Goal: Information Seeking & Learning: Learn about a topic

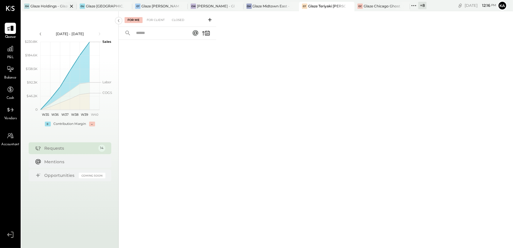
click at [50, 6] on div "Glaze Holdings - Glaze Teriyaki Holdings LLC" at bounding box center [49, 6] width 38 height 5
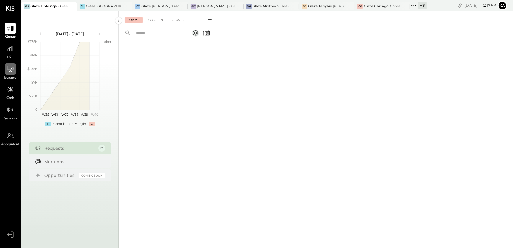
click at [8, 69] on icon at bounding box center [10, 69] width 8 height 8
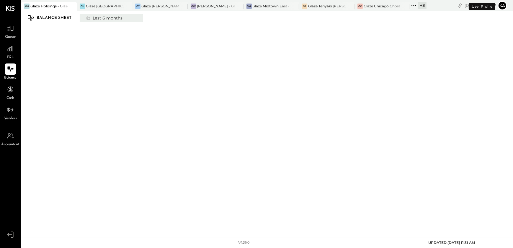
click at [112, 19] on div "Last 6 months" at bounding box center [104, 18] width 42 height 8
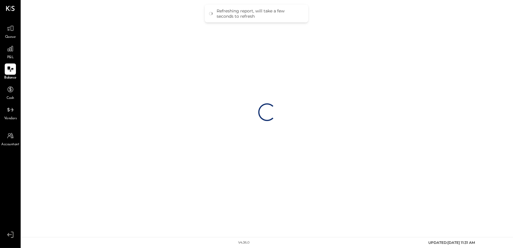
click at [257, 147] on div "Loading…" at bounding box center [267, 112] width 492 height 224
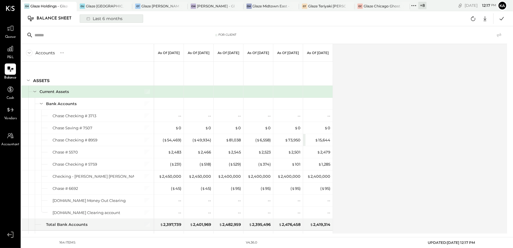
click at [108, 19] on div "Last 6 months" at bounding box center [104, 19] width 42 height 8
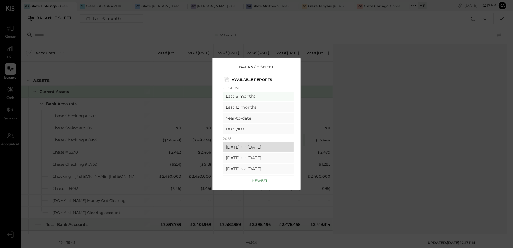
click at [247, 147] on div "[DATE] [DATE]" at bounding box center [258, 146] width 71 height 9
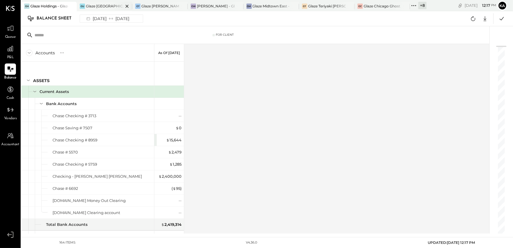
click at [112, 7] on div at bounding box center [122, 6] width 21 height 9
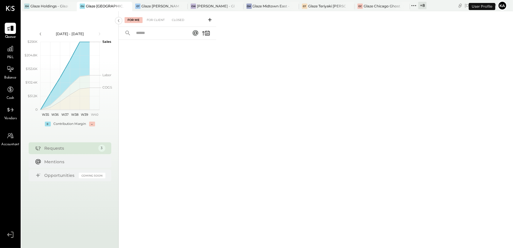
click at [10, 76] on span "Balance" at bounding box center [10, 77] width 12 height 5
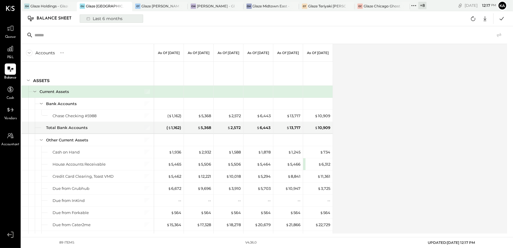
click at [118, 20] on div "Last 6 months" at bounding box center [104, 19] width 42 height 8
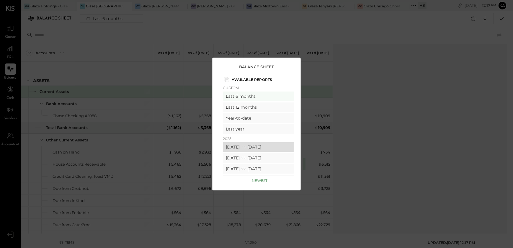
click at [247, 149] on icon at bounding box center [244, 147] width 6 height 6
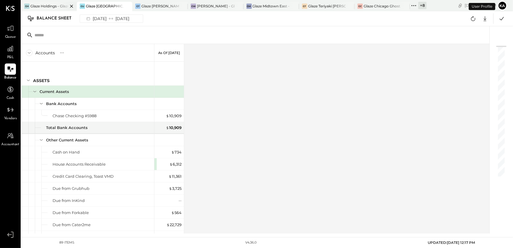
click at [50, 5] on div "Glaze Holdings - Glaze Teriyaki Holdings LLC" at bounding box center [49, 6] width 38 height 5
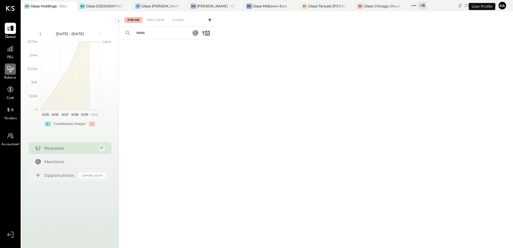
click at [12, 70] on icon at bounding box center [10, 69] width 8 height 8
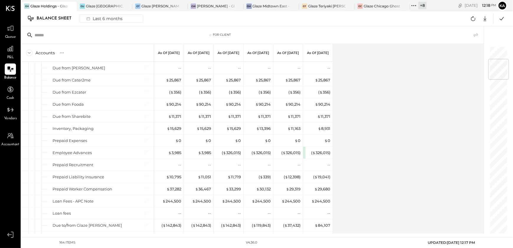
scroll to position [107, 0]
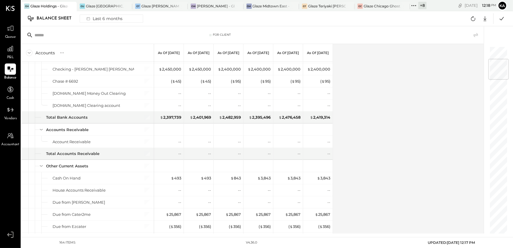
click at [380, 135] on div "Accounts S GL As of [DATE] As of [DATE] As of [DATE] As of [DATE] As of [DATE] …" at bounding box center [253, 139] width 464 height 190
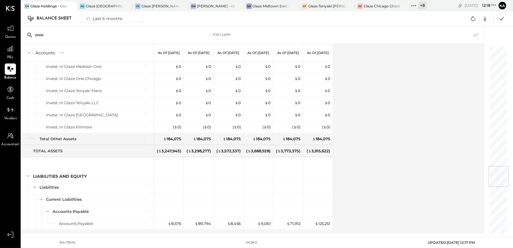
scroll to position [1019, 0]
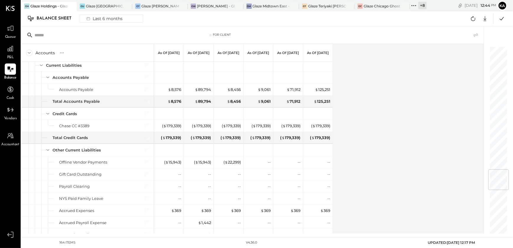
click at [390, 79] on div "Accounts S GL As of [DATE] As of [DATE] As of [DATE] As of [DATE] As of [DATE] …" at bounding box center [253, 139] width 464 height 190
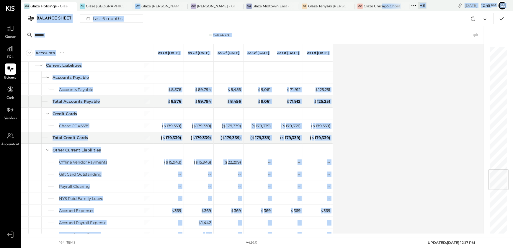
drag, startPoint x: 383, startPoint y: 5, endPoint x: 396, endPoint y: 58, distance: 54.4
click at [396, 58] on div "[PERSON_NAME] Holdings - Glaze Teriyaki Holdings LLC GU Glaze Union Square - 11…" at bounding box center [267, 117] width 492 height 234
drag, startPoint x: 396, startPoint y: 58, endPoint x: 389, endPoint y: 106, distance: 48.6
click at [389, 106] on div "Accounts S GL As of [DATE] As of [DATE] As of [DATE] As of [DATE] As of [DATE] …" at bounding box center [253, 139] width 464 height 190
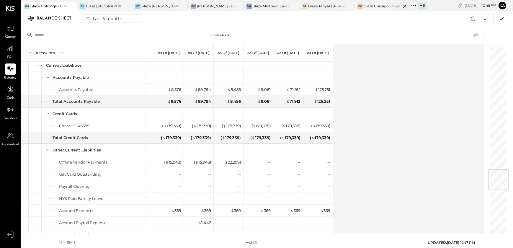
click at [376, 7] on div "Glaze Chicago Ghost - West River Rice LLC" at bounding box center [383, 6] width 38 height 5
